Goal: Task Accomplishment & Management: Manage account settings

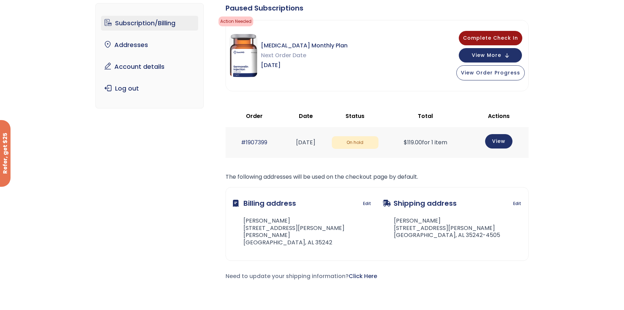
scroll to position [20, 0]
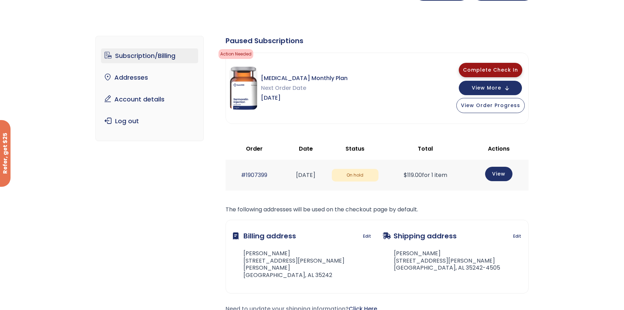
click at [502, 73] on span "Complete Check In" at bounding box center [490, 69] width 55 height 7
